Goal: Information Seeking & Learning: Compare options

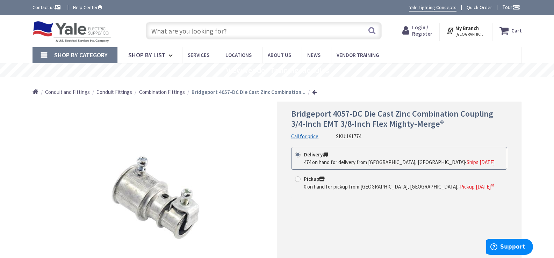
click at [205, 32] on input "text" at bounding box center [264, 30] width 236 height 17
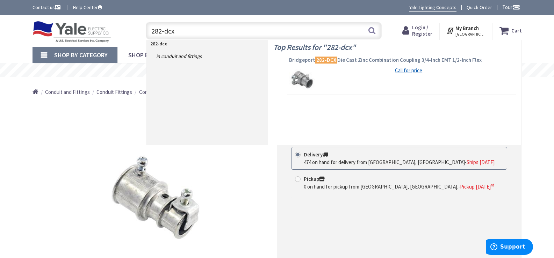
type input "282-dcx"
click at [365, 59] on span "Bridgeport 282-DCX Die Cast Zinc Combination Coupling 3/4-Inch EMT 1/2-Inch Flex" at bounding box center [401, 60] width 225 height 7
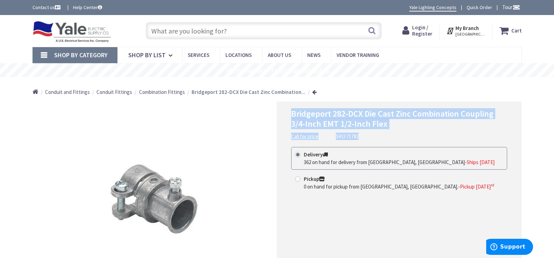
drag, startPoint x: 292, startPoint y: 113, endPoint x: 456, endPoint y: 131, distance: 164.9
click at [456, 131] on div "Bridgeport 282-DCX Die Cast Zinc Combination Coupling 3/4-Inch EMT 1/2-Inch Fle…" at bounding box center [399, 124] width 216 height 31
copy div "Bridgeport 282-DCX Die Cast Zinc Combination Coupling 3/4-Inch EMT 1/2-Inch Fle…"
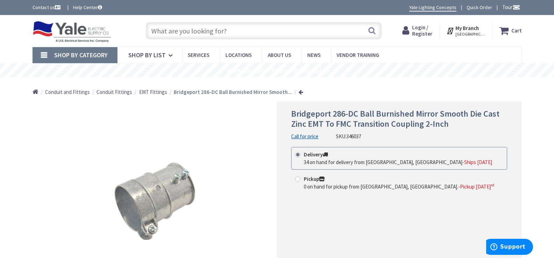
click at [213, 33] on input "text" at bounding box center [264, 30] width 236 height 17
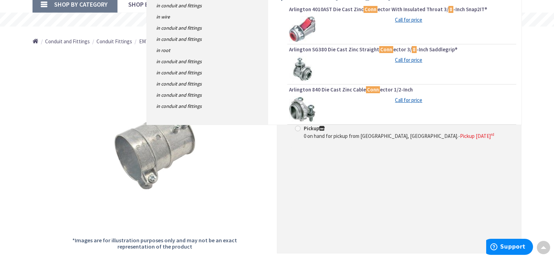
scroll to position [35, 0]
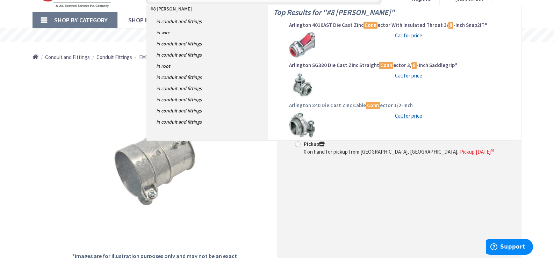
type input "#8 mc conn"
click at [338, 105] on span "Arlington 840 Die Cast Zinc Cable Conn ector 1/2-Inch" at bounding box center [401, 105] width 225 height 7
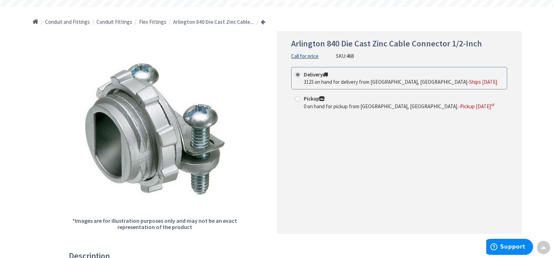
scroll to position [70, 0]
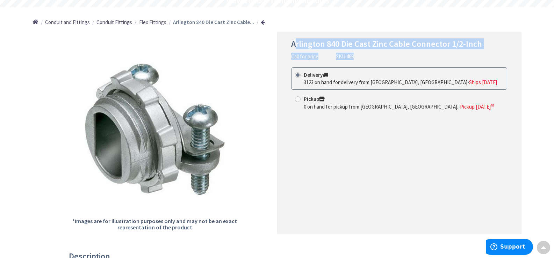
drag, startPoint x: 293, startPoint y: 43, endPoint x: 477, endPoint y: 53, distance: 183.7
click at [477, 53] on div "Arlington 840 Die Cast Zinc Cable Connector 1/2-Inch Call for price SKU: 468" at bounding box center [399, 49] width 216 height 21
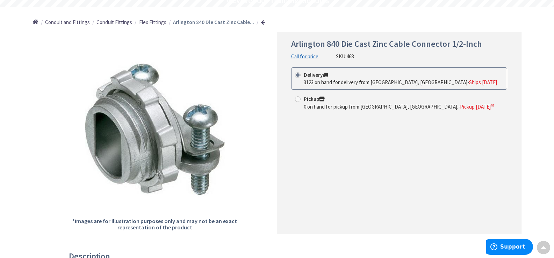
click at [292, 46] on span "Arlington 840 Die Cast Zinc Cable Connector 1/2-Inch" at bounding box center [386, 43] width 191 height 11
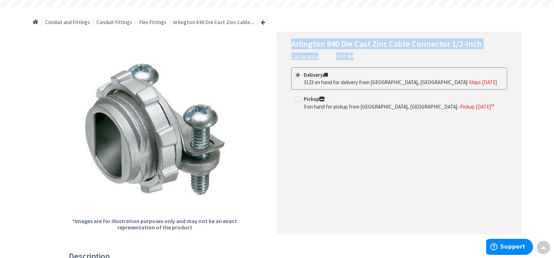
drag, startPoint x: 292, startPoint y: 44, endPoint x: 433, endPoint y: 52, distance: 141.0
click at [433, 52] on div "Arlington 840 Die Cast Zinc Cable Connector 1/2-Inch Call for price SKU: 468" at bounding box center [399, 49] width 216 height 21
copy div "Arlington 840 Die Cast Zinc Cable Connector 1/2-Inch Call for price SKU: 468"
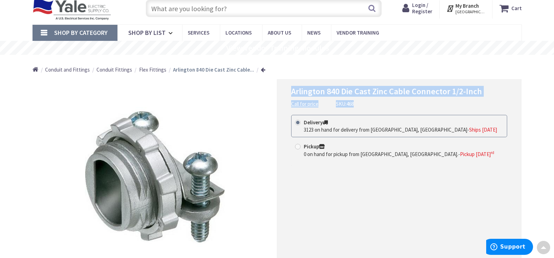
scroll to position [0, 0]
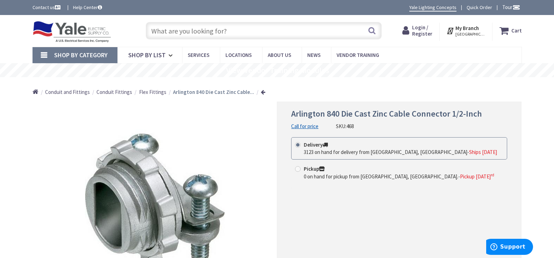
click at [228, 32] on input "text" at bounding box center [264, 30] width 236 height 17
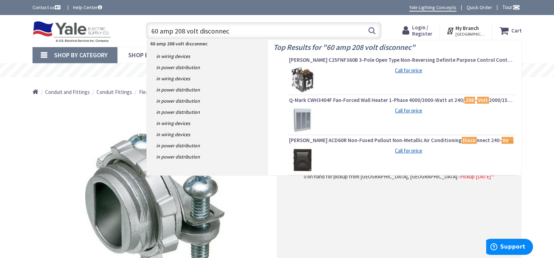
type input "60 amp 208 volt disconnect"
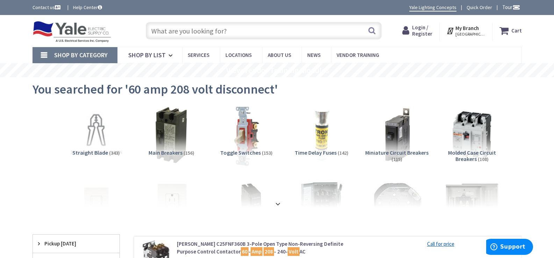
scroll to position [70, 0]
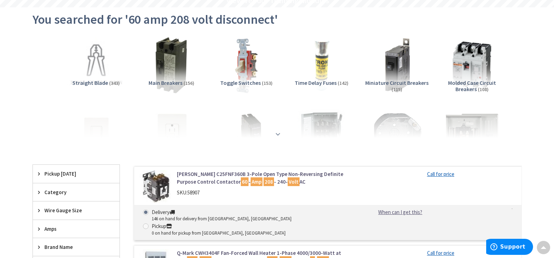
click at [275, 131] on strong at bounding box center [278, 134] width 8 height 8
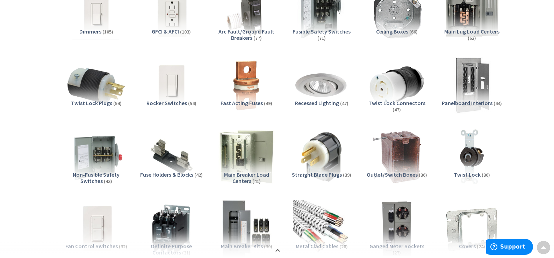
scroll to position [210, 0]
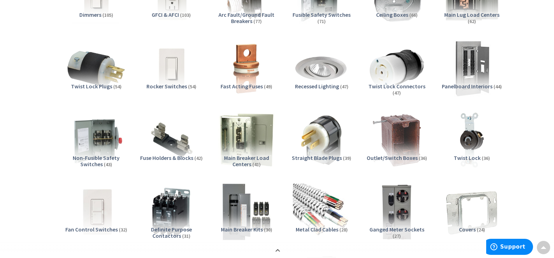
click at [100, 163] on span "Non-Fusible Safety Switches" at bounding box center [96, 160] width 47 height 13
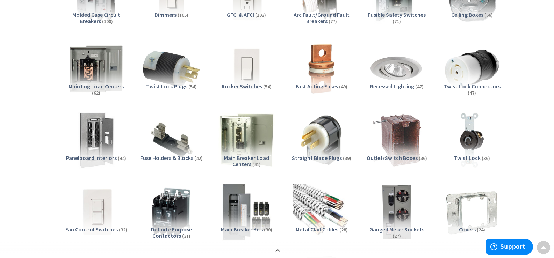
scroll to position [1338, 0]
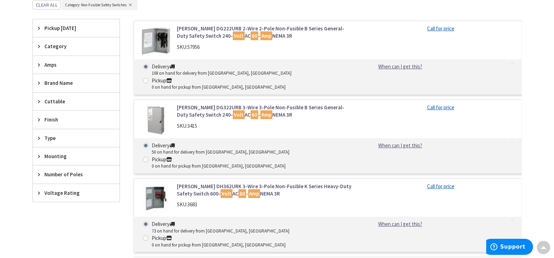
click at [198, 29] on link "Eaton DG222URB 2-Wire 2-Pole Non-Fusible B Series General-Duty Safety Switch 24…" at bounding box center [266, 32] width 178 height 15
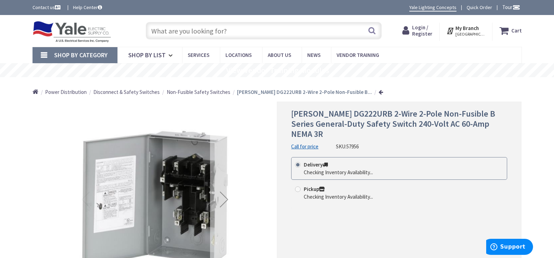
click at [223, 201] on div "Next" at bounding box center [224, 200] width 28 height 28
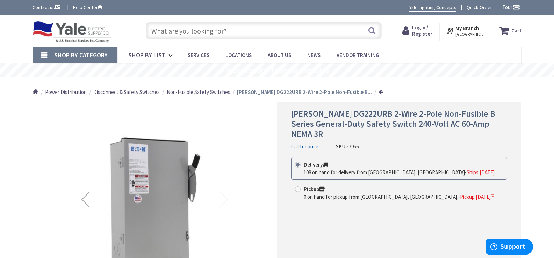
click at [82, 203] on div "Previous" at bounding box center [86, 200] width 28 height 28
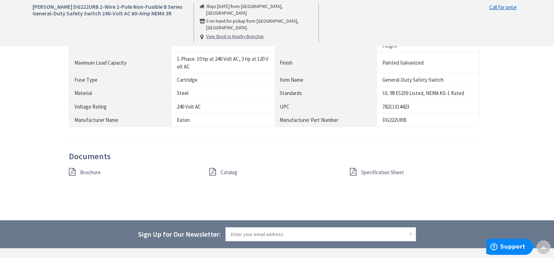
scroll to position [559, 0]
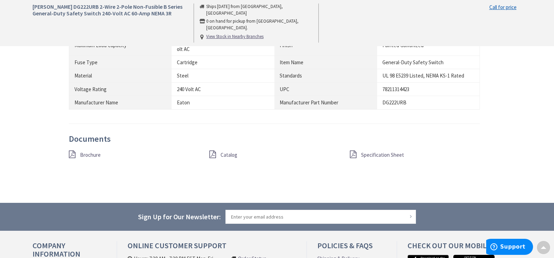
click at [383, 155] on span "Specification Sheet" at bounding box center [382, 155] width 43 height 7
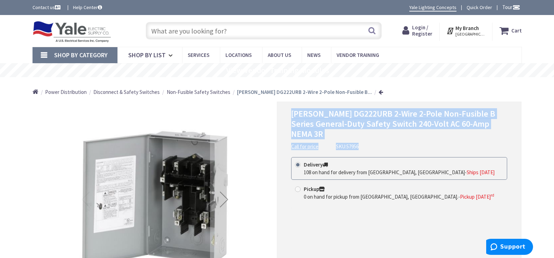
drag, startPoint x: 292, startPoint y: 114, endPoint x: 497, endPoint y: 130, distance: 205.8
click at [497, 130] on div "[PERSON_NAME] DG222URB 2-Wire 2-Pole Non-Fusible B Series General-Duty Safety S…" at bounding box center [399, 129] width 216 height 41
copy div "Eaton DG222URB 2-Wire 2-Pole Non-Fusible B Series General-Duty Safety Switch 24…"
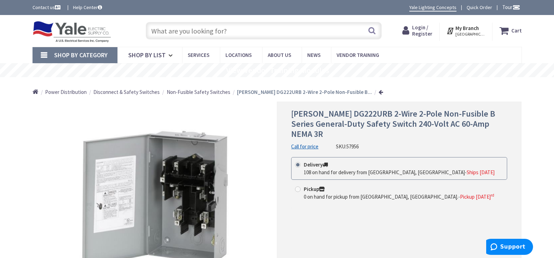
click at [228, 33] on input "text" at bounding box center [264, 30] width 236 height 17
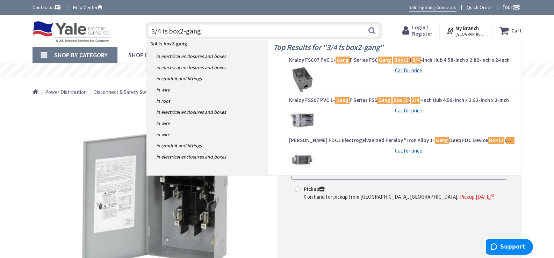
type input "3/4 fs box2-gang"
click at [304, 73] on img at bounding box center [302, 80] width 26 height 26
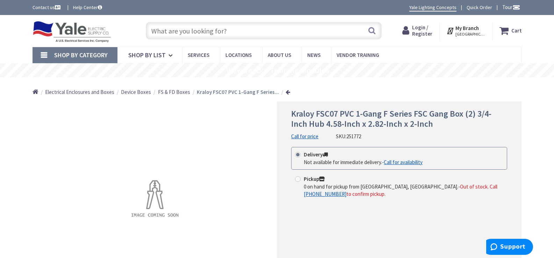
click at [237, 29] on input "text" at bounding box center [264, 30] width 236 height 17
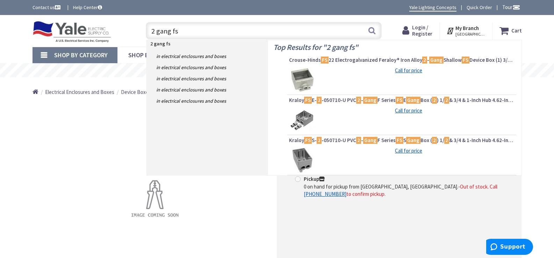
scroll to position [35, 0]
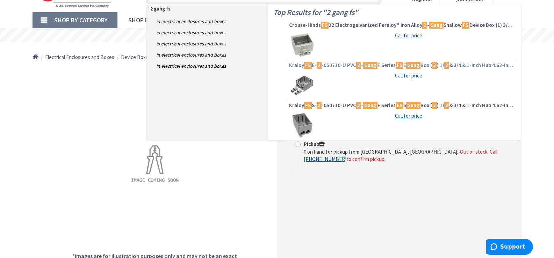
type input "2 gang fs"
click at [340, 64] on span "Kraloy FS E- 2 -050710-U PVC 2 - Gang F Series FS E Gang Box ( 2 ) 1/ 2 & 3/4 &…" at bounding box center [401, 65] width 225 height 7
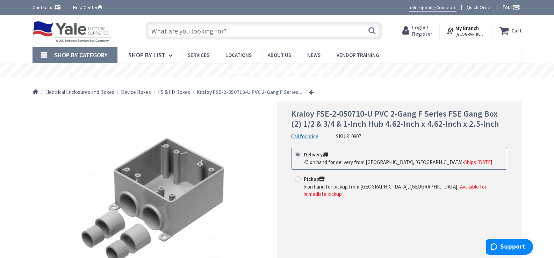
click at [206, 27] on input "text" at bounding box center [264, 30] width 236 height 17
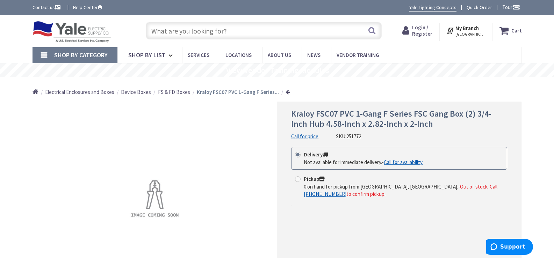
click at [89, 54] on span "Shop By Category" at bounding box center [80, 55] width 53 height 8
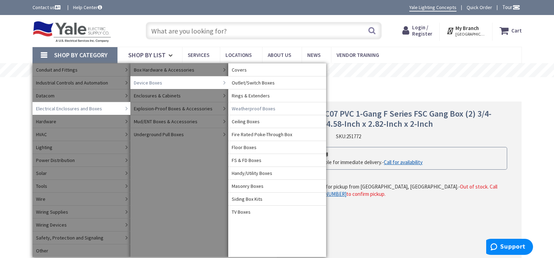
click at [249, 108] on span "Weatherproof Boxes" at bounding box center [254, 108] width 44 height 7
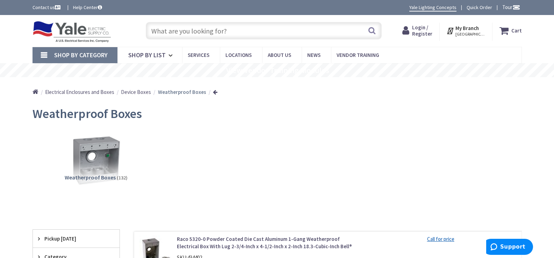
click at [96, 178] on span "Weatherproof Boxes" at bounding box center [90, 177] width 51 height 7
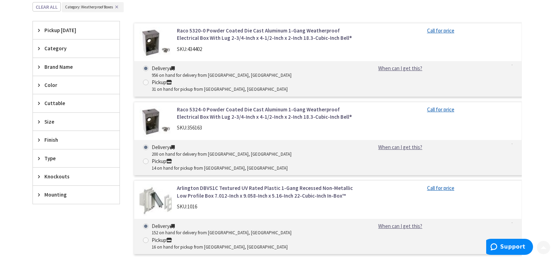
scroll to position [217, 0]
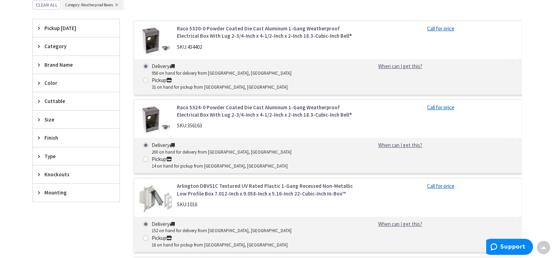
click at [57, 173] on span "Knockouts" at bounding box center [72, 174] width 57 height 7
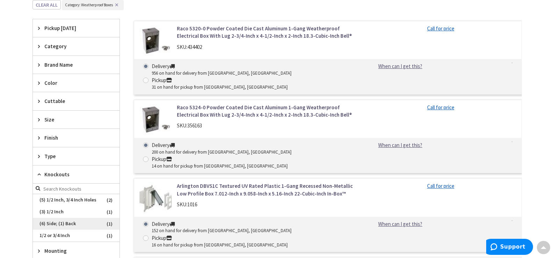
scroll to position [252, 0]
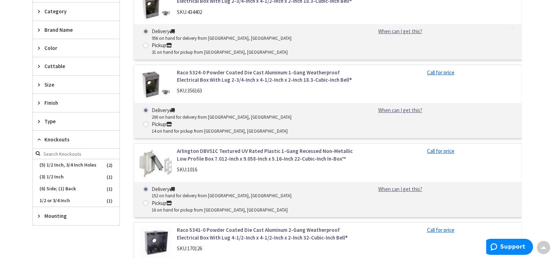
click at [51, 122] on span "Type" at bounding box center [72, 121] width 57 height 7
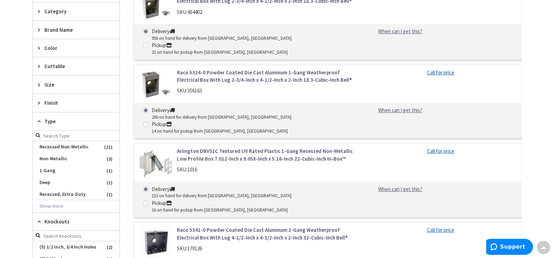
click at [52, 106] on span "Finish" at bounding box center [72, 102] width 57 height 7
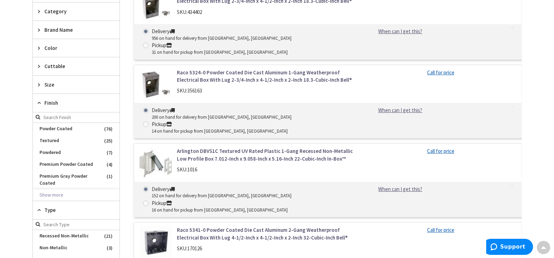
click at [52, 85] on span "Size" at bounding box center [72, 84] width 57 height 7
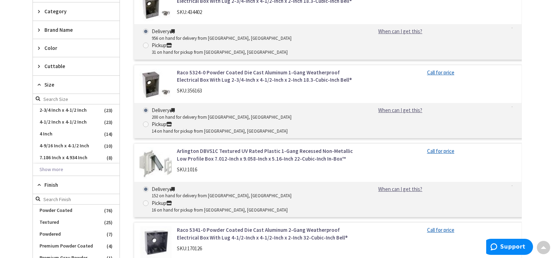
click at [57, 68] on span "Cuttable" at bounding box center [72, 66] width 57 height 7
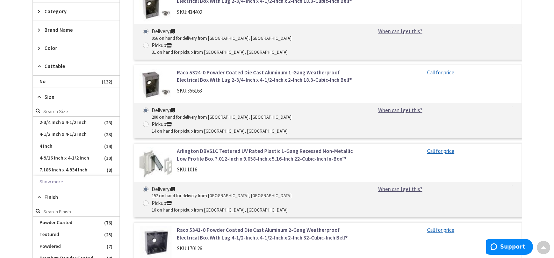
click at [52, 49] on span "Color" at bounding box center [72, 47] width 57 height 7
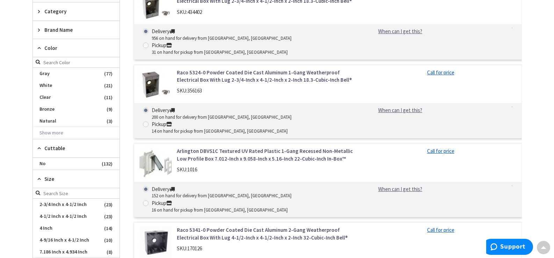
click at [56, 31] on span "Brand Name" at bounding box center [72, 29] width 57 height 7
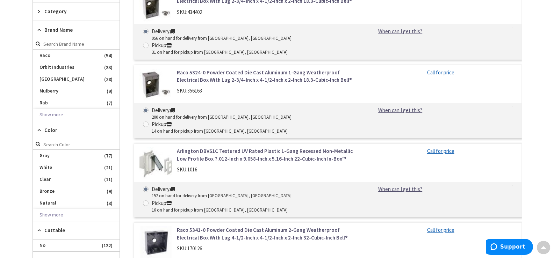
click at [54, 9] on span "Category" at bounding box center [72, 11] width 57 height 7
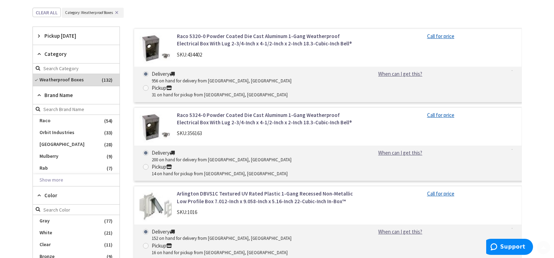
scroll to position [210, 0]
click at [212, 111] on link "Raco 5324-0 Powder Coated Die Cast Aluminum 1-Gang Weatherproof Electrical Box …" at bounding box center [266, 118] width 178 height 15
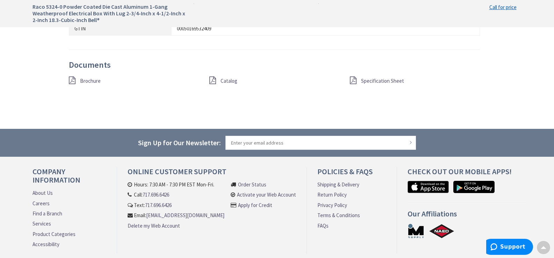
scroll to position [474, 0]
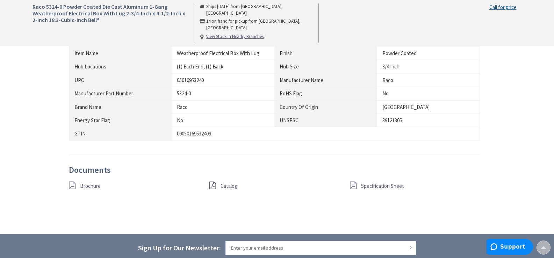
click at [223, 187] on span "Catalog" at bounding box center [228, 186] width 17 height 7
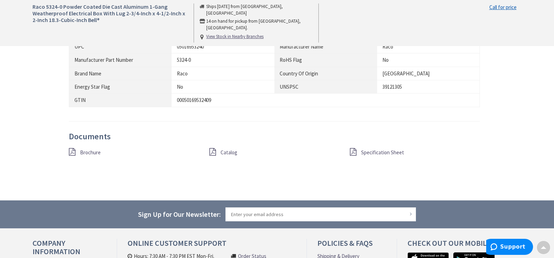
scroll to position [594, 0]
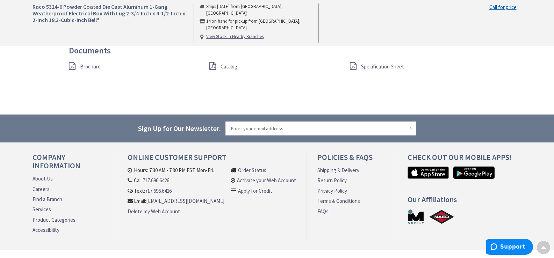
click at [96, 68] on span "Brochure" at bounding box center [90, 66] width 21 height 7
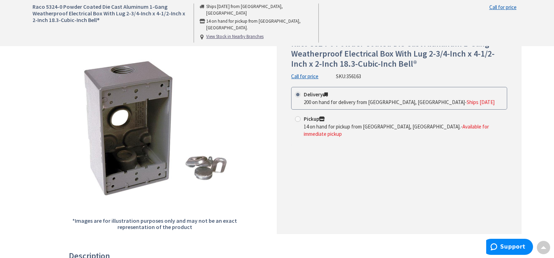
scroll to position [0, 0]
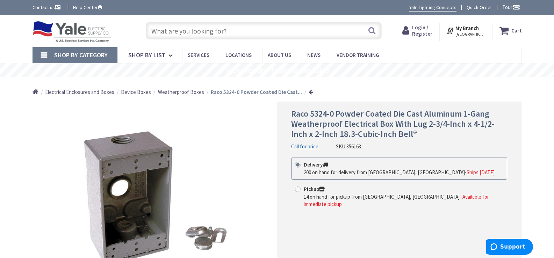
click at [244, 32] on input "text" at bounding box center [264, 30] width 236 height 17
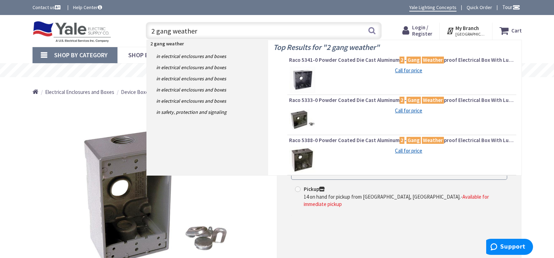
type input "2 gang weather"
click at [310, 160] on img at bounding box center [302, 160] width 26 height 26
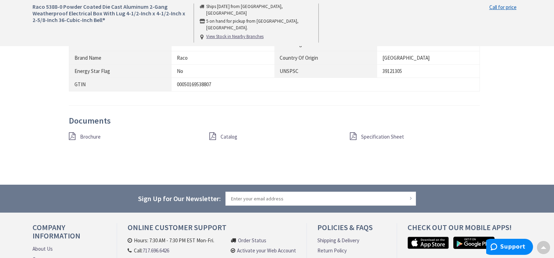
scroll to position [524, 0]
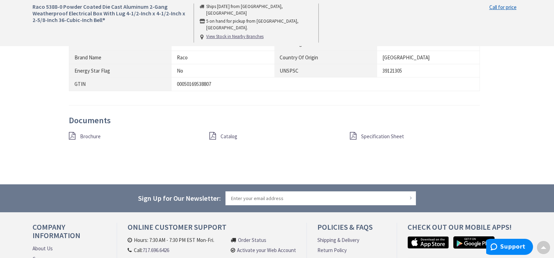
click at [384, 136] on span "Specification Sheet" at bounding box center [382, 136] width 43 height 7
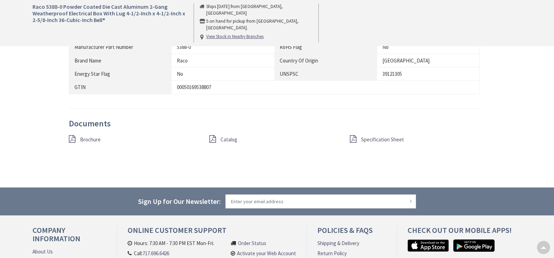
scroll to position [521, 0]
click at [93, 139] on span "Brochure" at bounding box center [90, 139] width 21 height 7
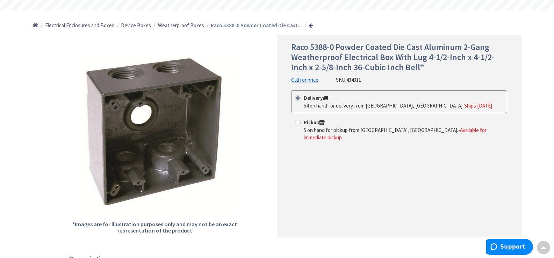
scroll to position [0, 0]
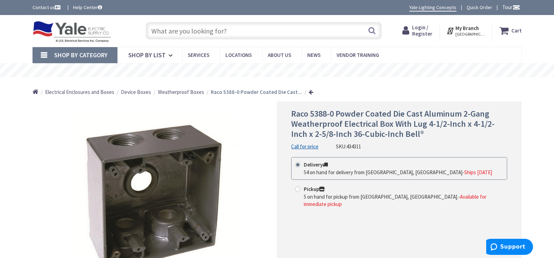
click at [261, 36] on input "text" at bounding box center [264, 30] width 236 height 17
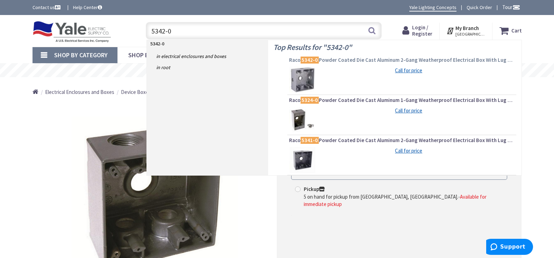
type input "5342-0"
click at [357, 59] on span "Raco 5342-0 Powder Coated Die Cast Aluminum 2-Gang Weatherproof Electrical Box …" at bounding box center [401, 60] width 225 height 7
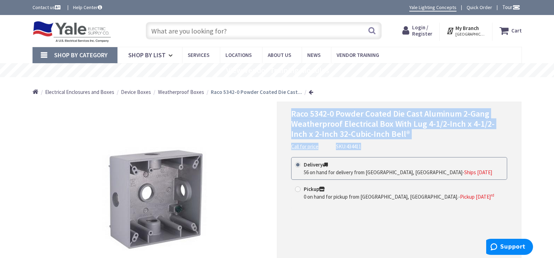
drag, startPoint x: 292, startPoint y: 112, endPoint x: 428, endPoint y: 138, distance: 139.0
click at [495, 143] on div "Raco 5342-0 Powder Coated Die Cast Aluminum 2-Gang Weatherproof Electrical Box …" at bounding box center [399, 129] width 216 height 41
copy div "Raco 5342-0 Powder Coated Die Cast Aluminum 2-Gang Weatherproof Electrical Box …"
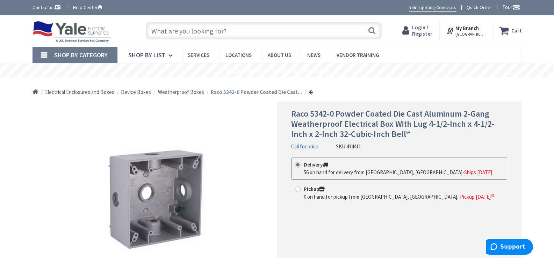
click at [225, 35] on input "text" at bounding box center [264, 30] width 236 height 17
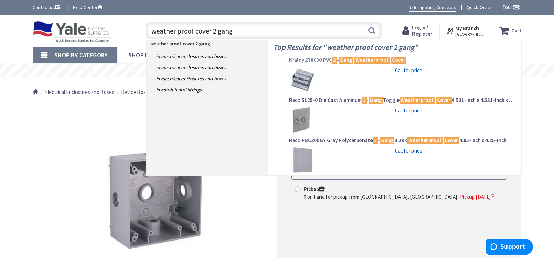
type input "weather proof cover 2 gang"
click at [380, 58] on mark "Weatherproof" at bounding box center [371, 60] width 35 height 9
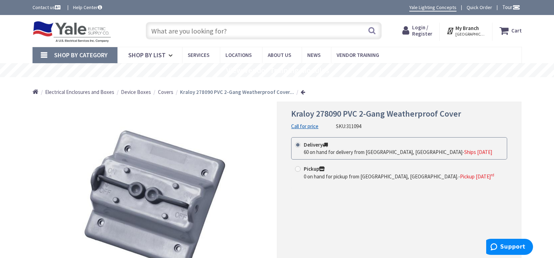
click at [219, 36] on input "text" at bounding box center [264, 30] width 236 height 17
click at [248, 32] on input "text" at bounding box center [264, 30] width 236 height 17
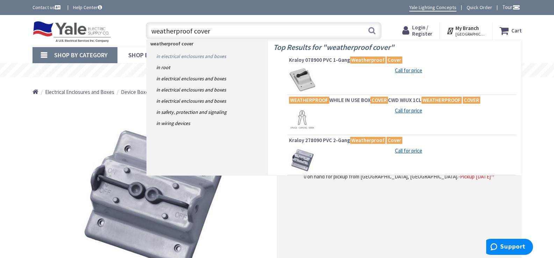
type input "weatherproof cover"
click at [214, 57] on link "in Electrical Enclosures and Boxes" at bounding box center [207, 56] width 121 height 11
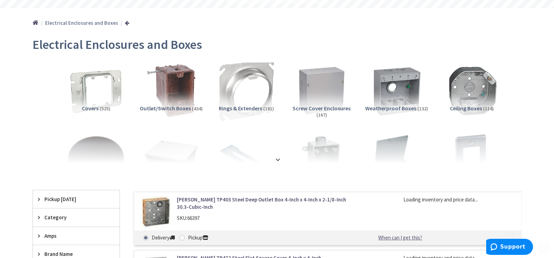
scroll to position [70, 0]
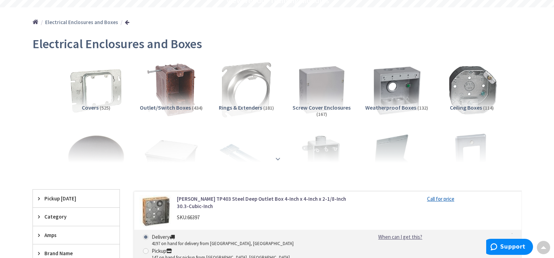
click at [278, 157] on strong at bounding box center [278, 159] width 8 height 8
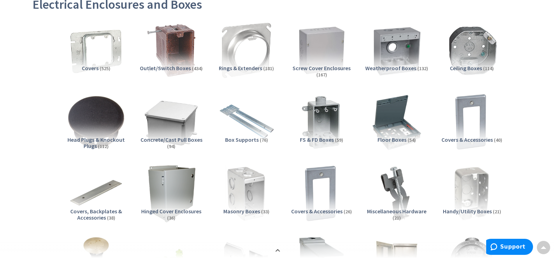
scroll to position [105, 0]
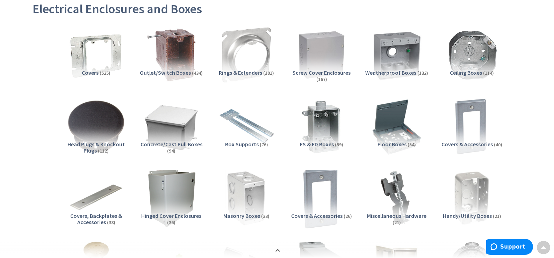
click at [320, 178] on img at bounding box center [321, 198] width 63 height 63
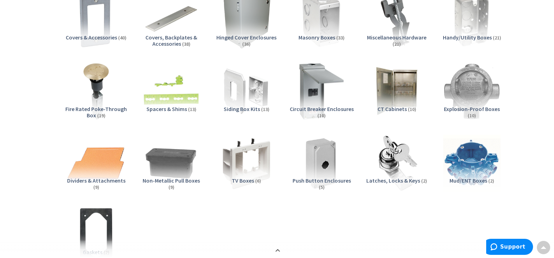
scroll to position [296, 0]
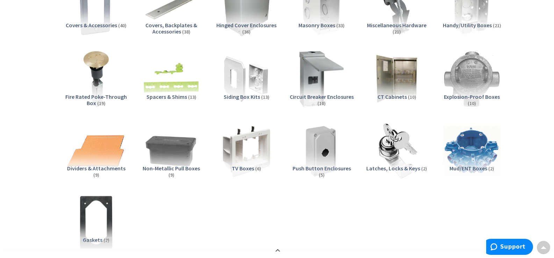
click at [75, 26] on span "Covers & Accessories" at bounding box center [91, 25] width 51 height 7
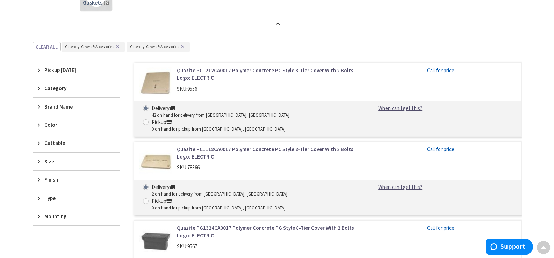
scroll to position [575, 0]
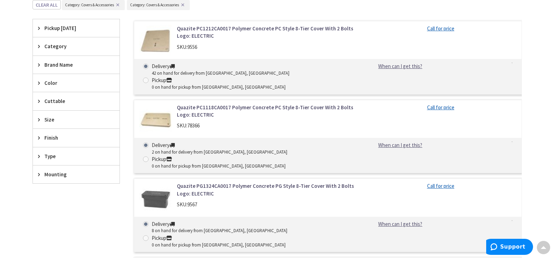
click at [46, 158] on span "Type" at bounding box center [72, 156] width 57 height 7
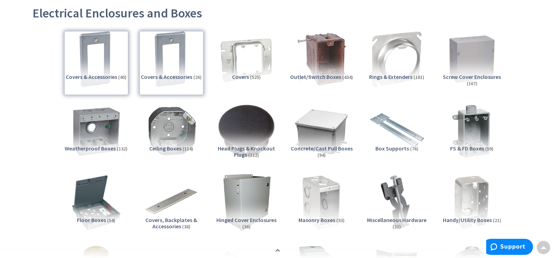
scroll to position [0, 0]
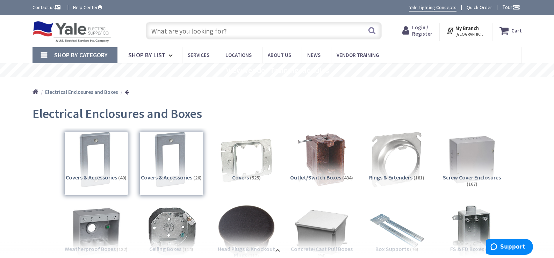
drag, startPoint x: 219, startPoint y: 28, endPoint x: 216, endPoint y: 31, distance: 4.2
click at [219, 28] on input "text" at bounding box center [264, 30] width 236 height 17
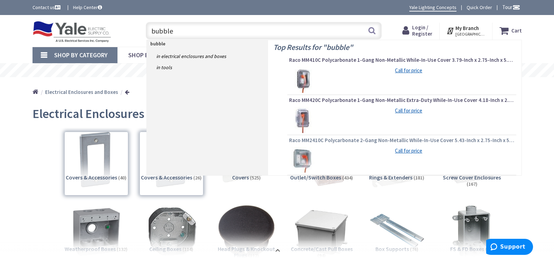
type input "bubble"
click at [334, 142] on span "Raco MM2410C Polycarbonate 2-Gang Non-Metallic While-In-Use Cover 5.43-Inch x 2…" at bounding box center [401, 140] width 225 height 7
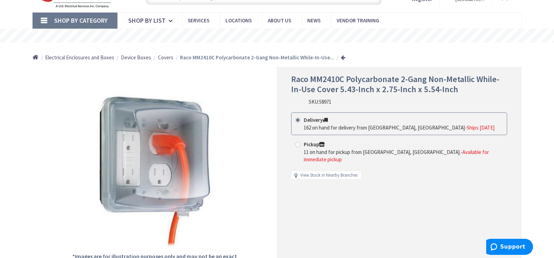
scroll to position [35, 0]
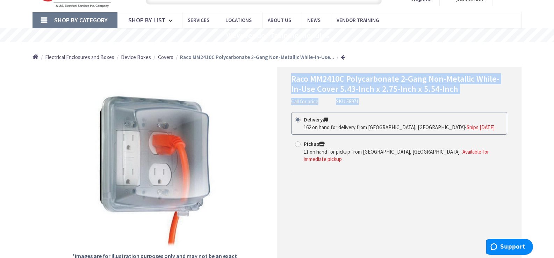
drag, startPoint x: 293, startPoint y: 78, endPoint x: 470, endPoint y: 99, distance: 178.4
click at [470, 99] on div "Raco MM2410C Polycarbonate 2-Gang Non-Metallic While-In-Use Cover 5.43-Inch x 2…" at bounding box center [399, 89] width 216 height 31
copy div "Raco MM2410C Polycarbonate 2-Gang Non-Metallic While-In-Use Cover 5.43-Inch x 2…"
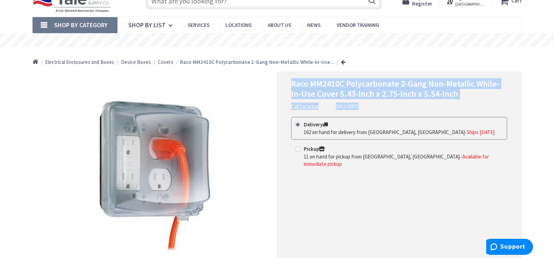
scroll to position [0, 0]
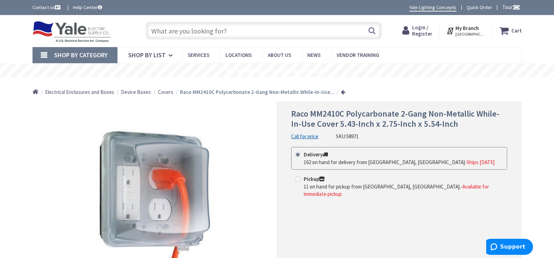
click at [235, 32] on input "text" at bounding box center [264, 30] width 236 height 17
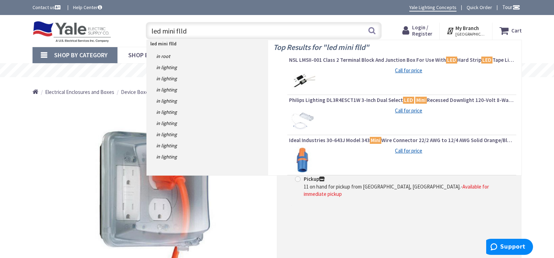
drag, startPoint x: 180, startPoint y: 31, endPoint x: 186, endPoint y: 31, distance: 6.6
click at [186, 31] on input "led mini flld" at bounding box center [264, 30] width 236 height 17
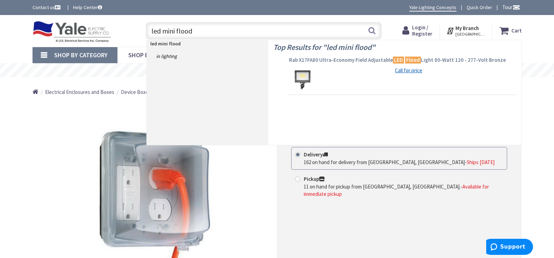
type input "led mini flood"
click at [332, 62] on span "Rab X17FA80 Ultra-Economy Field Adjustable LED Flood Light 80-Watt 120 - 277-Vo…" at bounding box center [401, 60] width 225 height 7
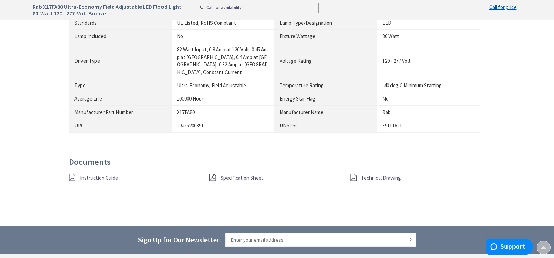
scroll to position [594, 0]
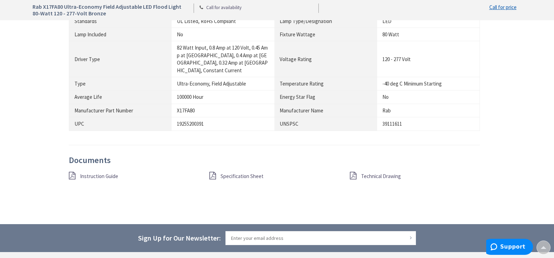
click at [249, 173] on span "Specification Sheet" at bounding box center [241, 176] width 43 height 7
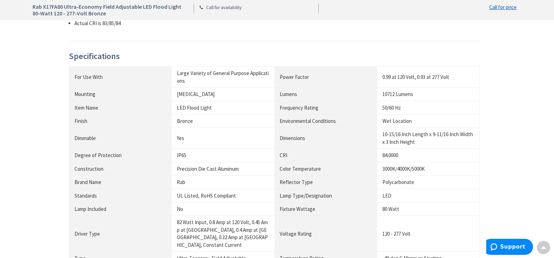
scroll to position [594, 0]
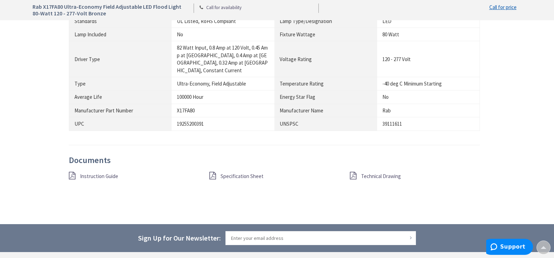
click at [110, 173] on span "Instruction Guide" at bounding box center [99, 176] width 38 height 7
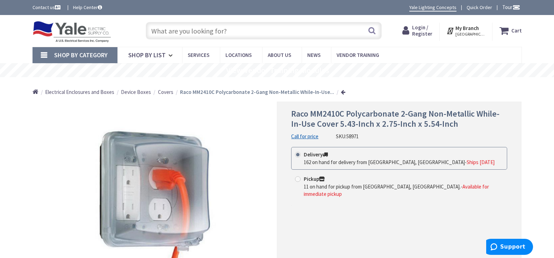
click at [202, 35] on input "text" at bounding box center [264, 30] width 236 height 17
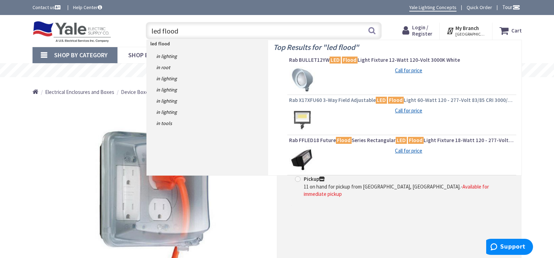
type input "led flood"
click at [348, 101] on span "Rab X17XFU60 3-Way Field Adjustable LED Flood Light 60-Watt 120 - 277-Volt 83/8…" at bounding box center [401, 100] width 225 height 7
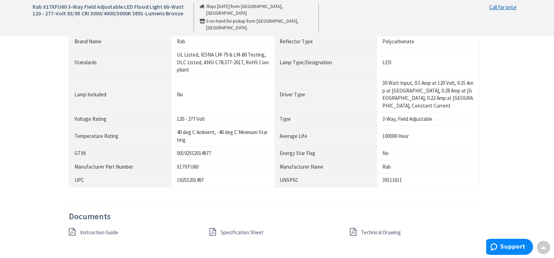
scroll to position [559, 0]
click at [235, 229] on span "Specification Sheet" at bounding box center [241, 232] width 43 height 7
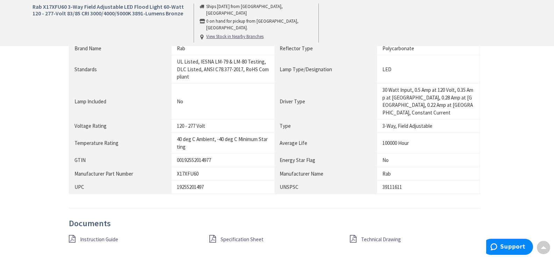
click at [398, 236] on span "Technical Drawing" at bounding box center [381, 239] width 40 height 7
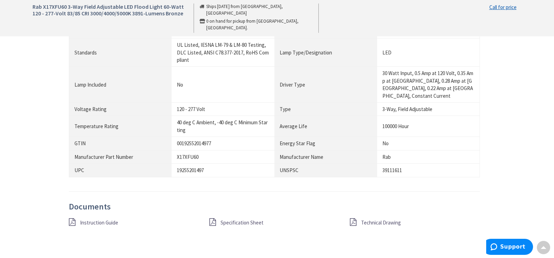
scroll to position [580, 0]
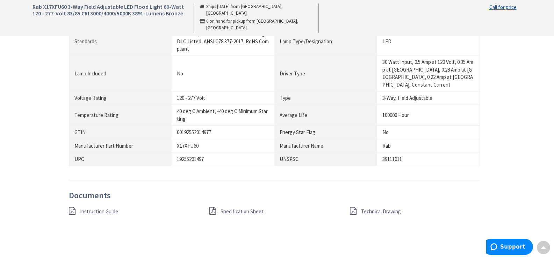
click at [237, 208] on span "Specification Sheet" at bounding box center [241, 211] width 43 height 7
click at [105, 208] on span "Instruction Guide" at bounding box center [99, 211] width 38 height 7
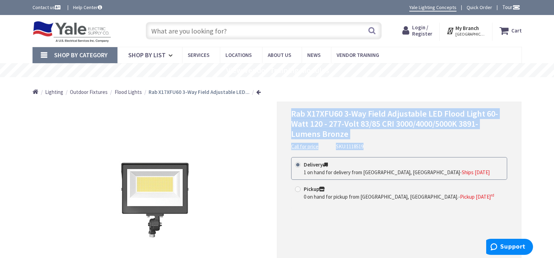
drag, startPoint x: 291, startPoint y: 111, endPoint x: 492, endPoint y: 142, distance: 202.5
click at [501, 145] on div "Rab X17XFU60 3-Way Field Adjustable LED Flood Light 60-Watt 120 - 277-Volt 83/8…" at bounding box center [399, 129] width 216 height 41
copy div "Rab X17XFU60 3-Way Field Adjustable LED Flood Light 60-Watt 120 - 277-Volt 83/8…"
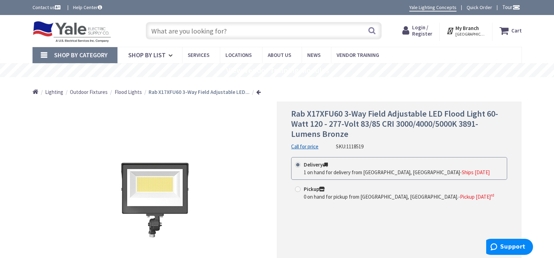
click at [244, 34] on input "text" at bounding box center [264, 30] width 236 height 17
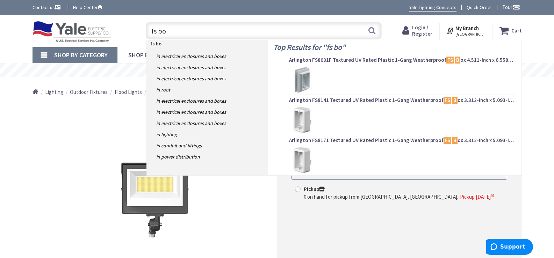
type input "fs box"
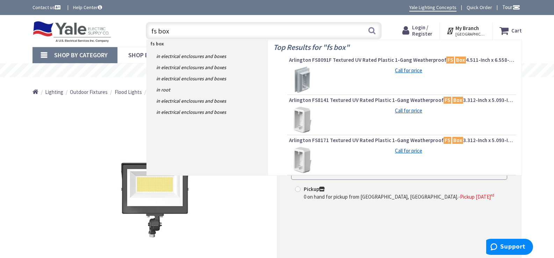
drag, startPoint x: 173, startPoint y: 31, endPoint x: 145, endPoint y: 33, distance: 27.3
click at [145, 33] on div "fs box fs box Search" at bounding box center [261, 30] width 239 height 22
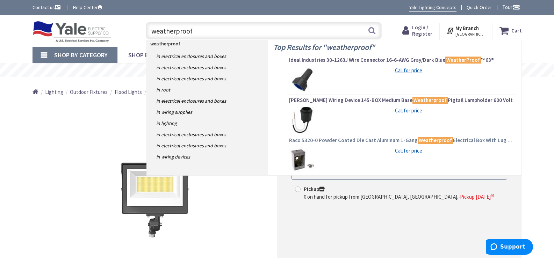
type input "weatherproof"
click at [305, 140] on span "Raco 5320-0 Powder Coated Die Cast Aluminum 1-Gang Weatherproof Electrical Box …" at bounding box center [401, 140] width 225 height 7
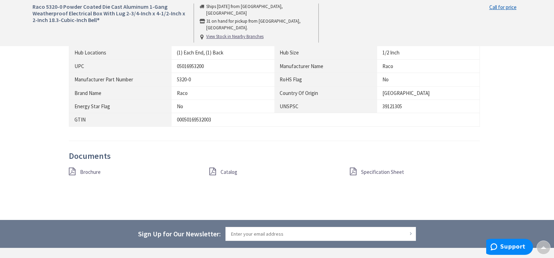
scroll to position [489, 0]
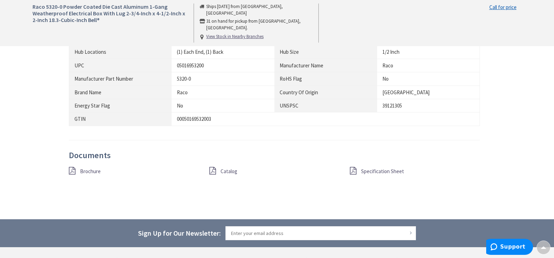
click at [92, 169] on span "Brochure" at bounding box center [90, 171] width 21 height 7
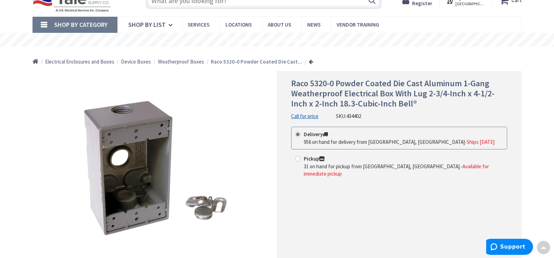
scroll to position [0, 0]
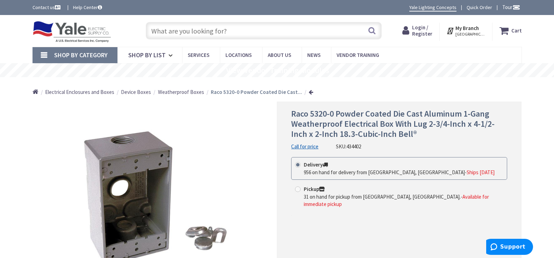
click at [239, 30] on input "text" at bounding box center [264, 30] width 236 height 17
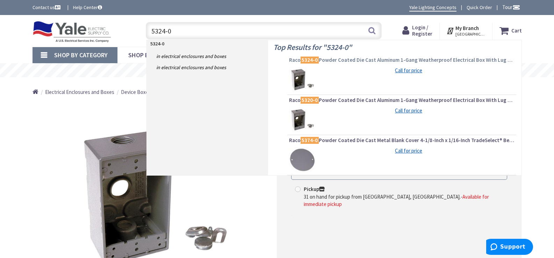
type input "5324-0"
click at [381, 61] on span "Raco 5324-0 Powder Coated Die Cast Aluminum 1-Gang Weatherproof Electrical Box …" at bounding box center [401, 60] width 225 height 7
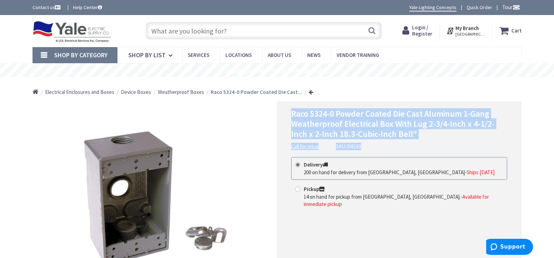
drag, startPoint x: 291, startPoint y: 111, endPoint x: 509, endPoint y: 139, distance: 219.8
click at [509, 139] on div "Raco 5324-0 Powder Coated Die Cast Aluminum 1-Gang Weatherproof Electrical Box …" at bounding box center [399, 203] width 245 height 202
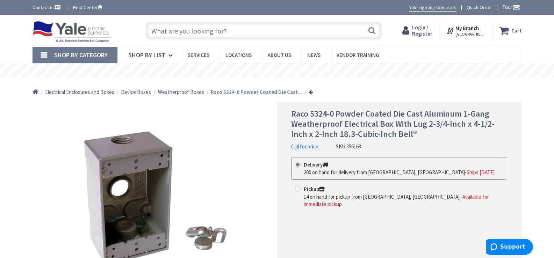
click at [201, 27] on input "text" at bounding box center [264, 30] width 236 height 17
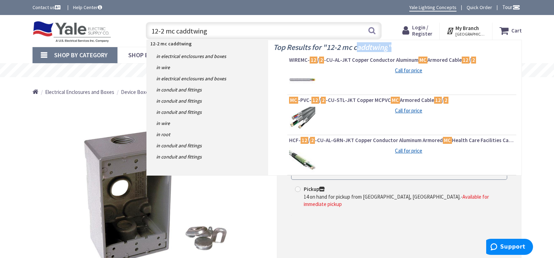
drag, startPoint x: 356, startPoint y: 49, endPoint x: 398, endPoint y: 50, distance: 41.9
click at [398, 50] on h4 "Top Results for " 12-2 mc caddtwing "" at bounding box center [394, 45] width 243 height 11
drag, startPoint x: 272, startPoint y: 45, endPoint x: 403, endPoint y: 49, distance: 130.7
click at [403, 49] on div "Top Results for " 12-2 mc caddtwing " WIREMC- 12 / 2 -CU-AL-JKT Copper Conducto…" at bounding box center [394, 107] width 253 height 135
drag, startPoint x: 187, startPoint y: 35, endPoint x: 125, endPoint y: 39, distance: 62.4
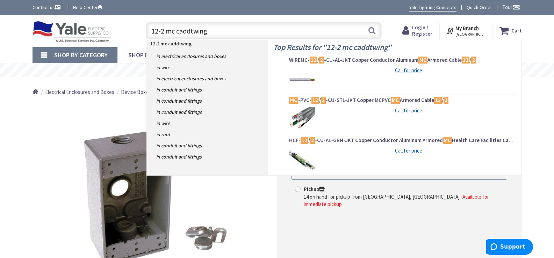
click at [125, 39] on div "Toggle Nav 12-2 mc caddtwing 12-2 mc caddtwing Search Cart My Cart Close" at bounding box center [277, 30] width 500 height 23
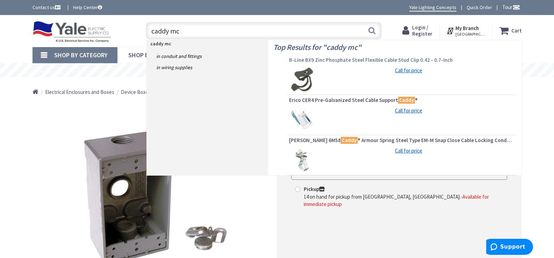
type input "caddy mc"
click at [328, 62] on span "B-Line BX9 Zinc Phosphate Steel Flexible Cable Stud Clip 0.42 - 0.7-Inch" at bounding box center [401, 60] width 225 height 7
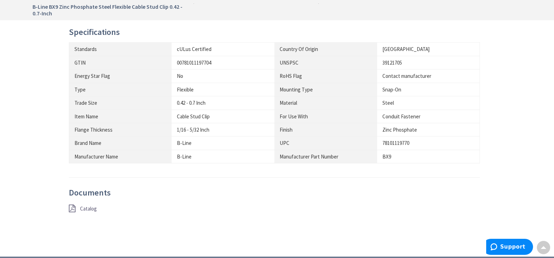
scroll to position [489, 0]
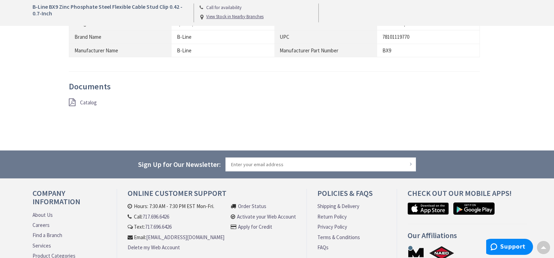
click at [87, 103] on span "Catalog" at bounding box center [88, 102] width 17 height 7
